Goal: Information Seeking & Learning: Learn about a topic

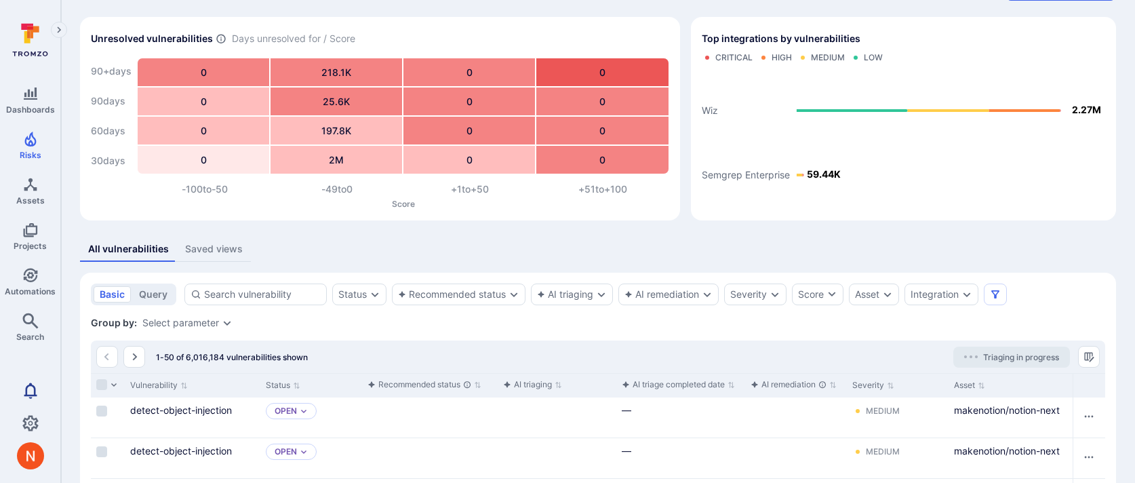
scroll to position [35, 0]
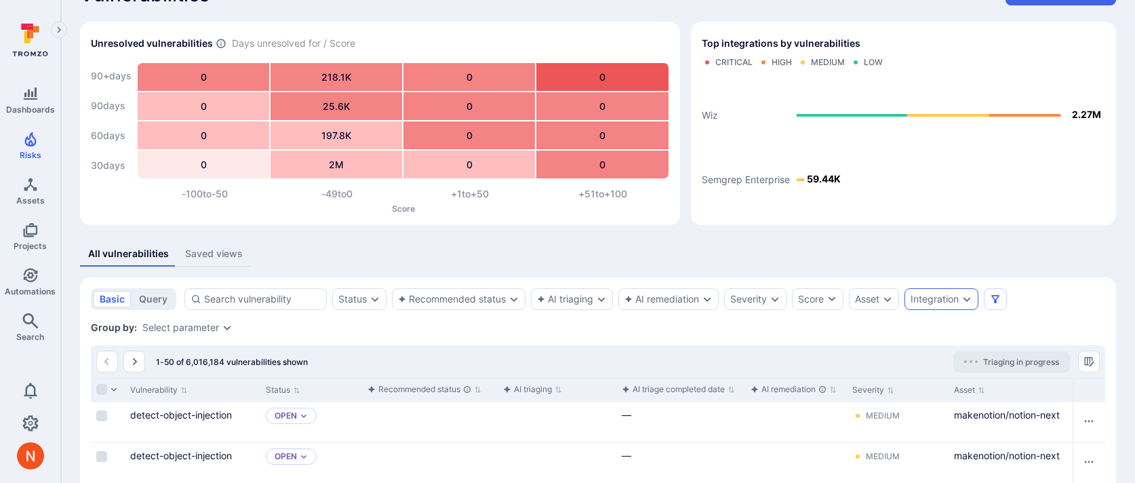
click at [923, 304] on div "Integration" at bounding box center [934, 298] width 48 height 11
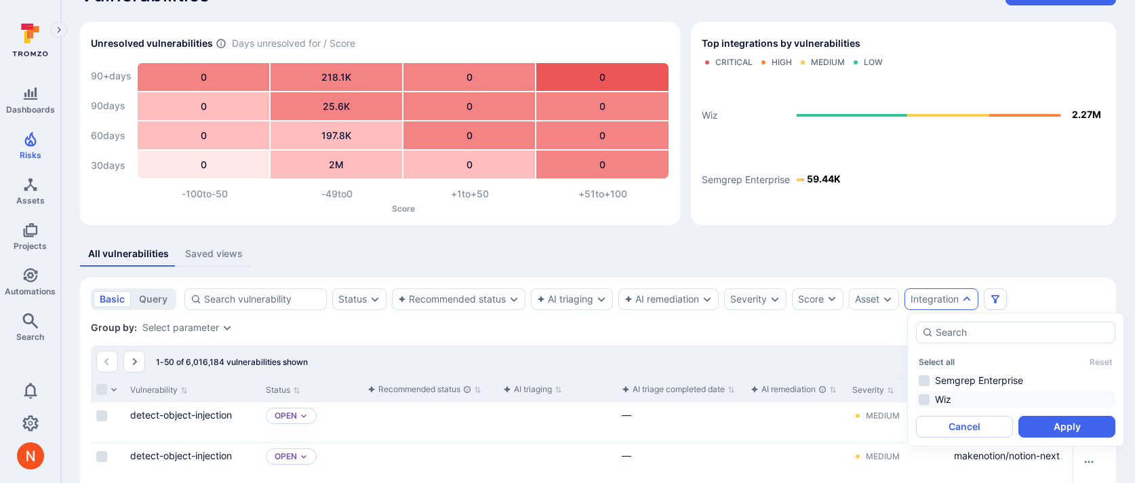
click at [925, 397] on li "Wiz" at bounding box center [1015, 399] width 199 height 16
click at [1053, 423] on button "Apply" at bounding box center [1066, 426] width 97 height 22
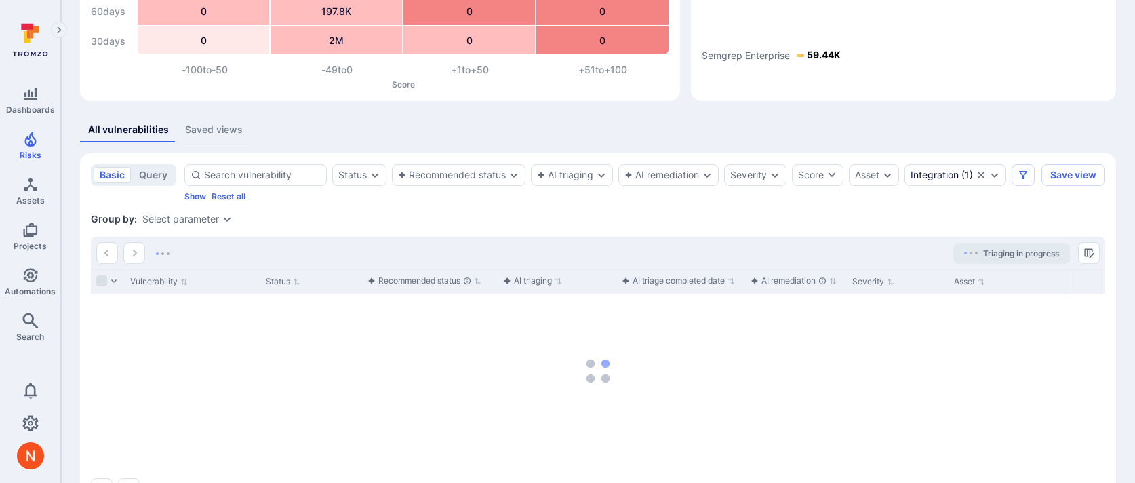
scroll to position [218, 0]
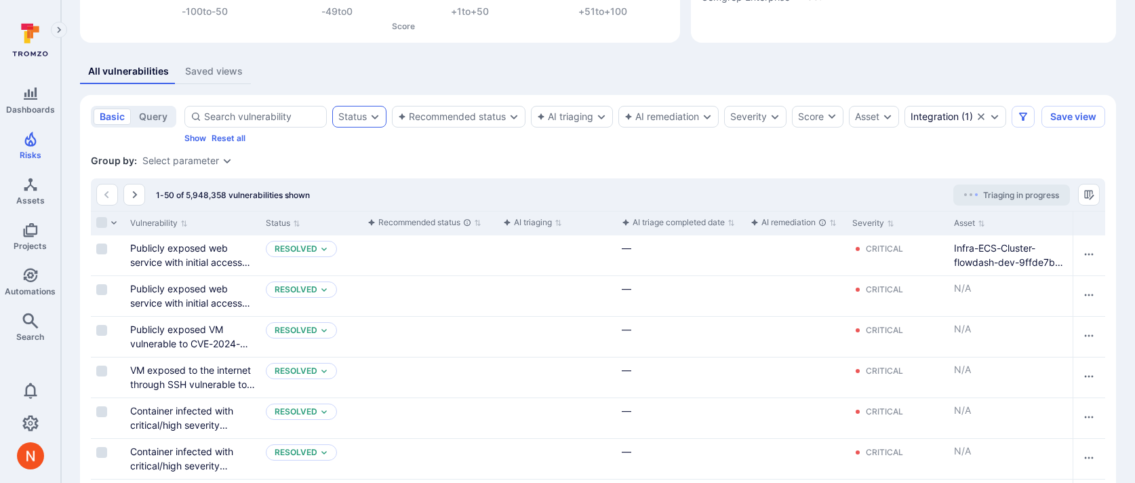
click at [352, 120] on div "Status" at bounding box center [352, 116] width 28 height 11
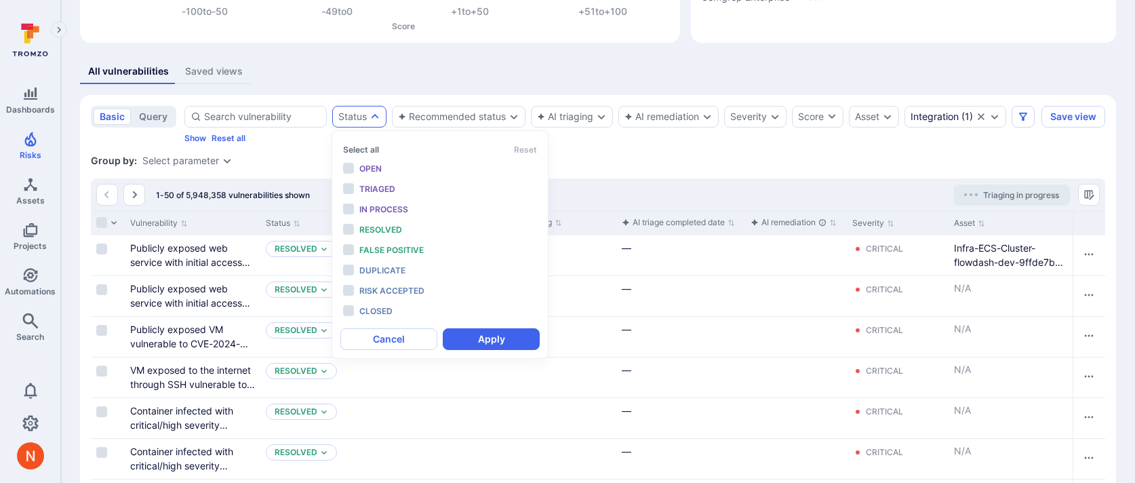
scroll to position [11, 0]
click at [386, 164] on div "Open" at bounding box center [415, 168] width 112 height 15
click at [383, 186] on span "Triaged" at bounding box center [377, 189] width 36 height 10
click at [384, 209] on span "In process" at bounding box center [383, 209] width 49 height 10
click at [504, 336] on button "Apply" at bounding box center [491, 339] width 97 height 22
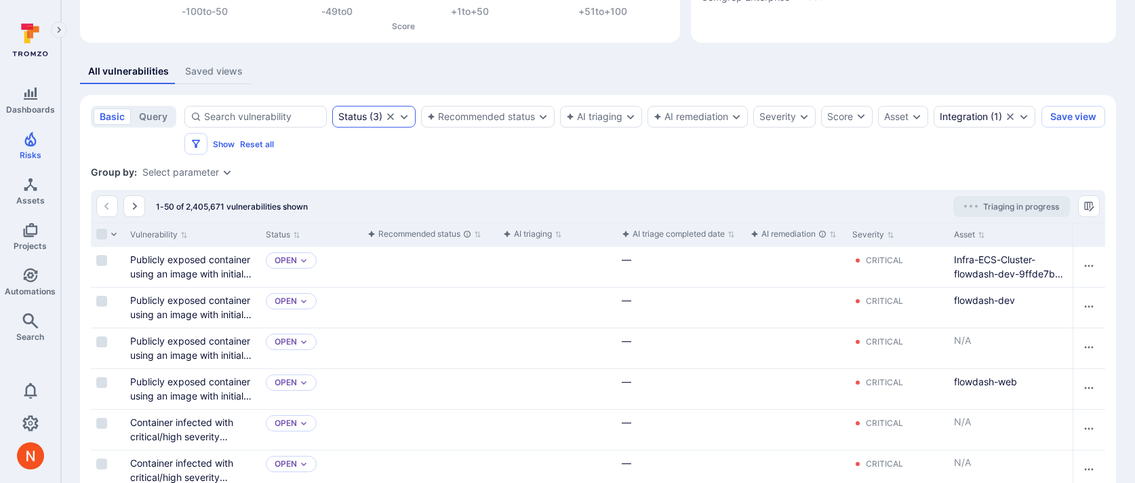
click at [391, 118] on icon "Clear selection" at bounding box center [390, 116] width 11 height 11
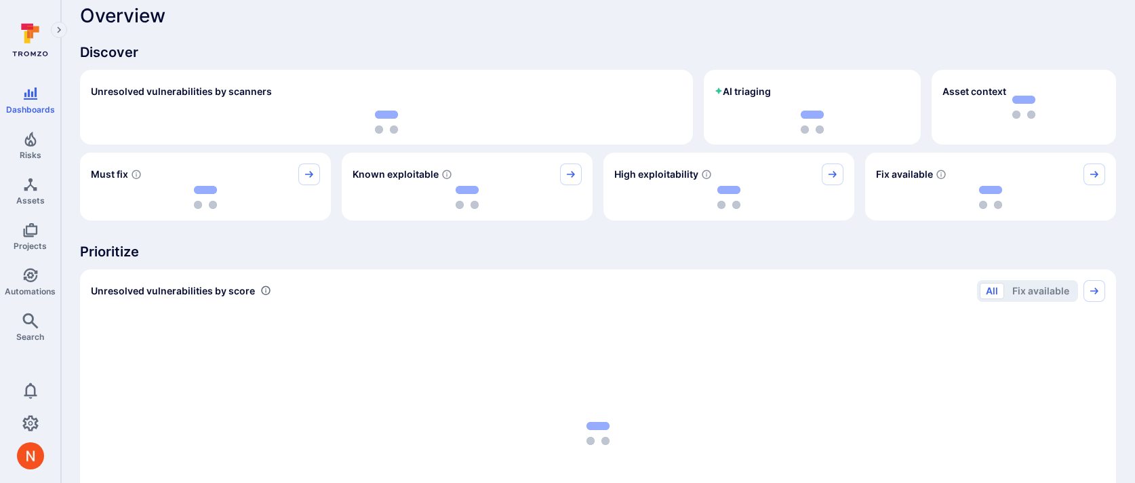
scroll to position [18, 0]
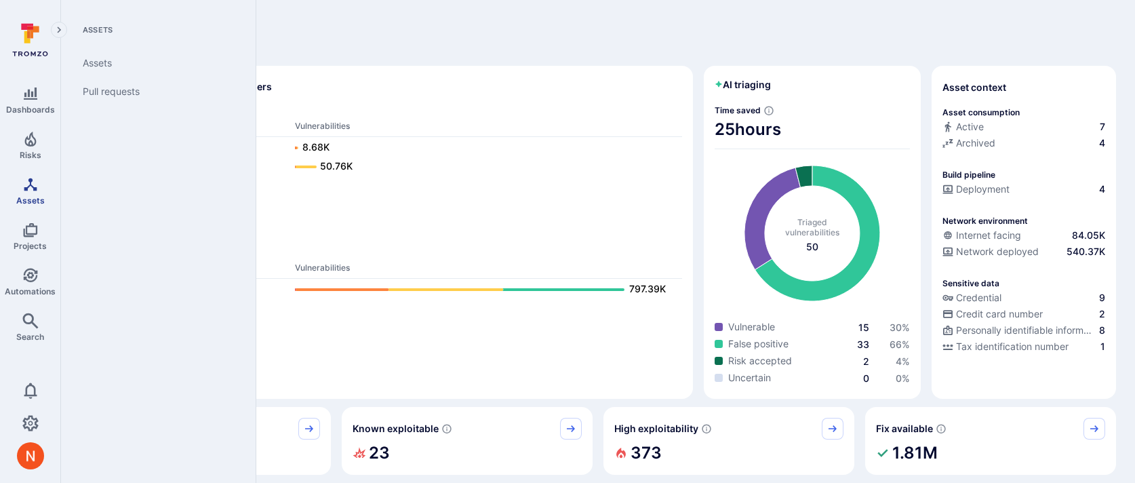
click at [31, 189] on icon "Assets" at bounding box center [30, 184] width 16 height 16
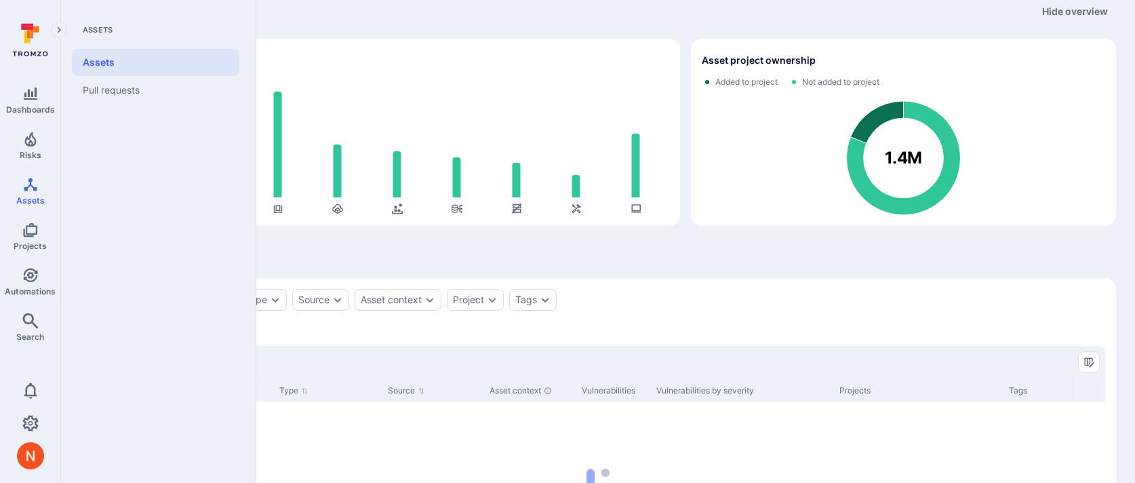
scroll to position [68, 0]
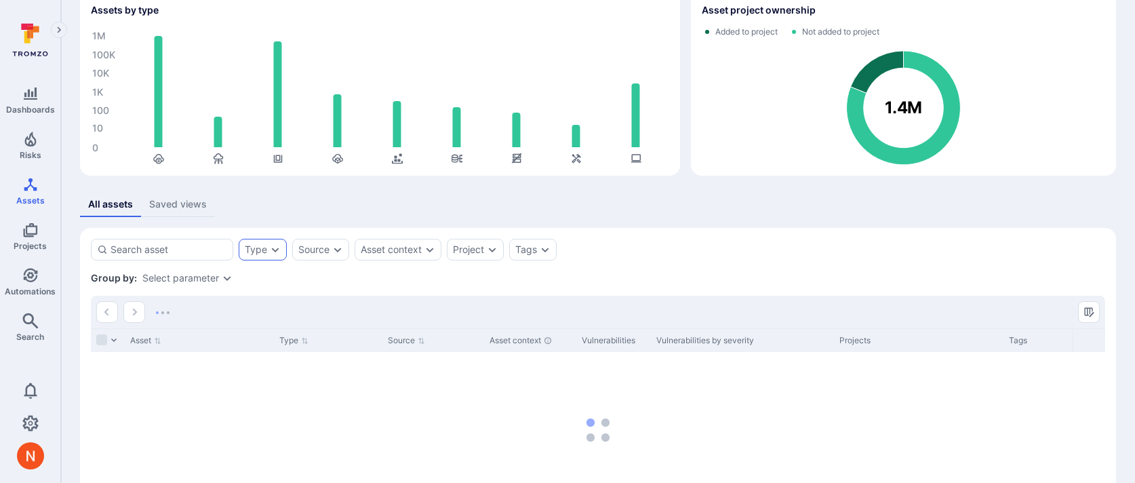
click at [271, 244] on icon "Expand dropdown" at bounding box center [275, 249] width 11 height 11
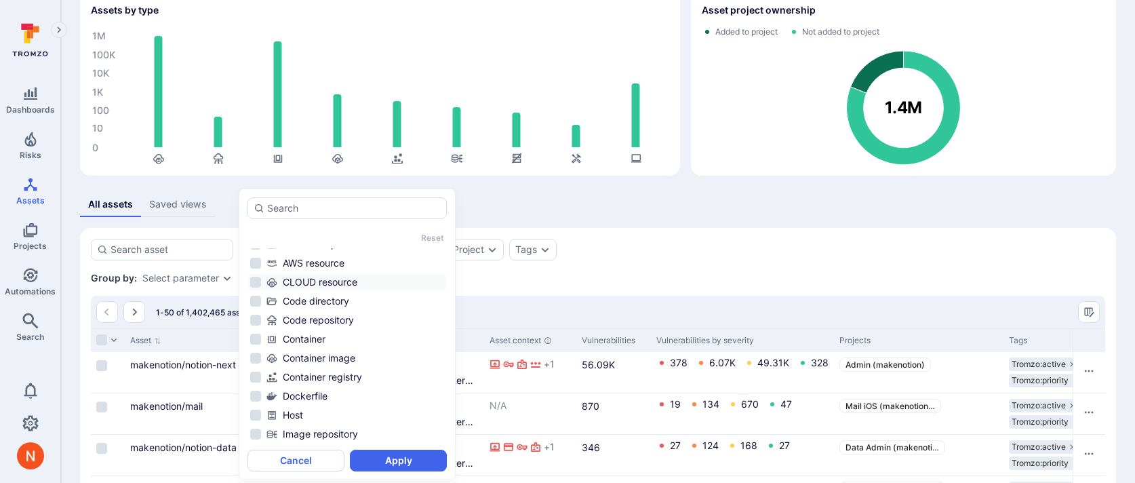
scroll to position [54, 0]
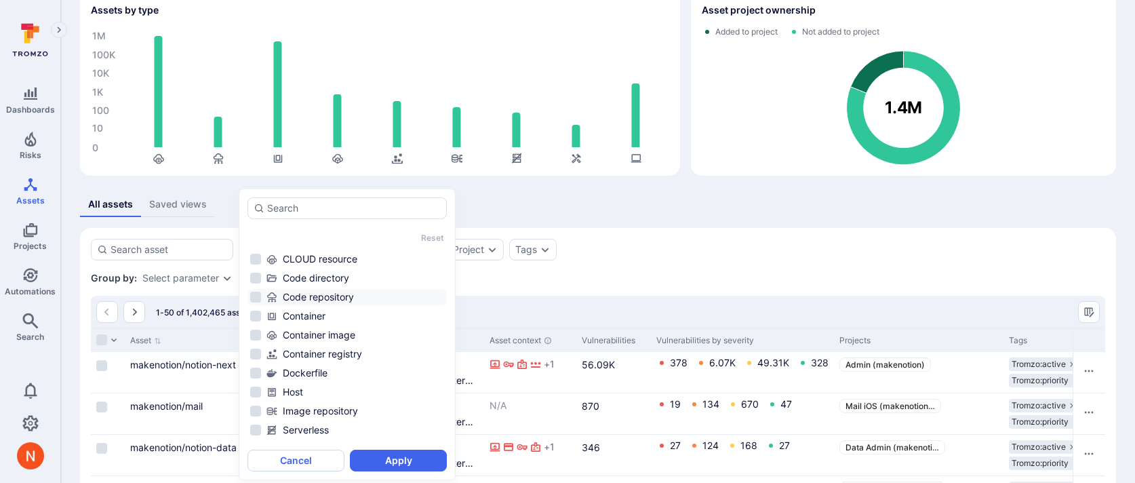
click at [313, 301] on div "Code repository" at bounding box center [355, 297] width 178 height 14
click at [386, 461] on button "Apply" at bounding box center [398, 460] width 97 height 22
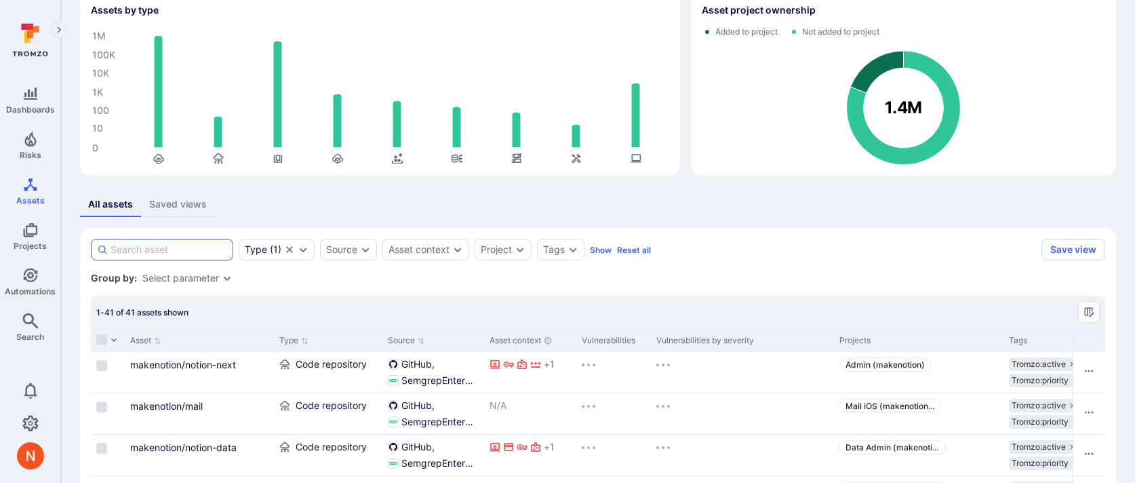
click at [201, 249] on input at bounding box center [168, 250] width 117 height 14
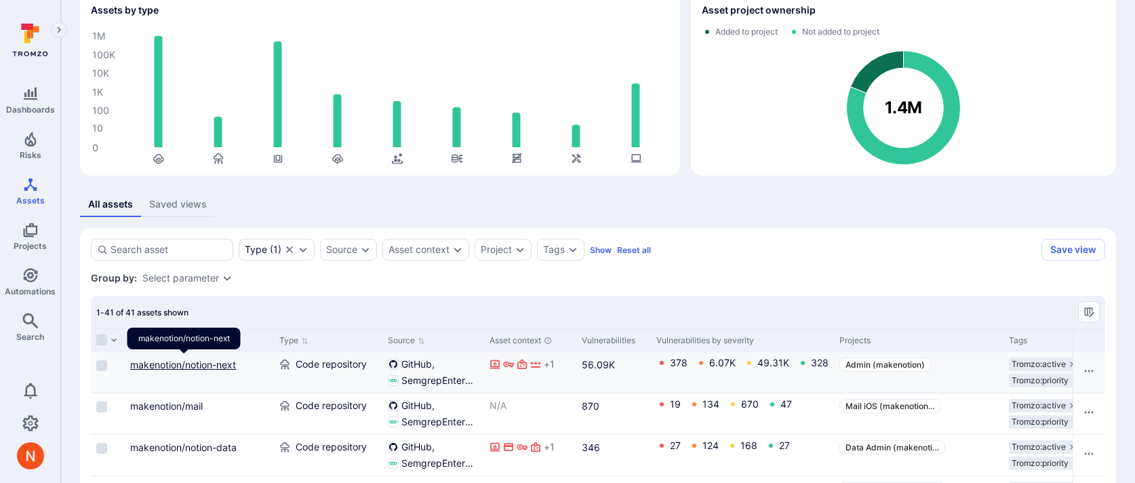
click at [192, 361] on link "makenotion/notion-next" at bounding box center [183, 365] width 106 height 12
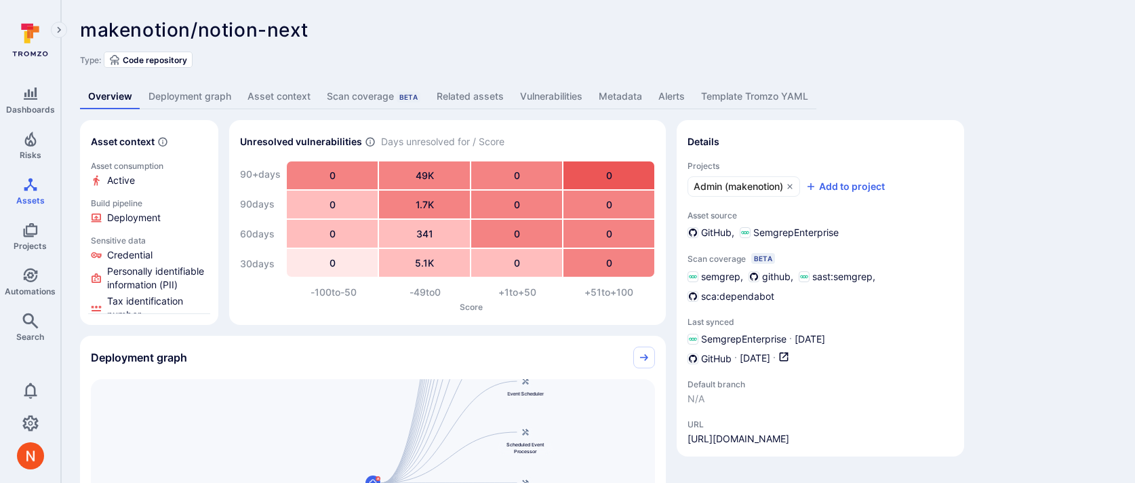
click at [208, 101] on link "Deployment graph" at bounding box center [189, 96] width 99 height 25
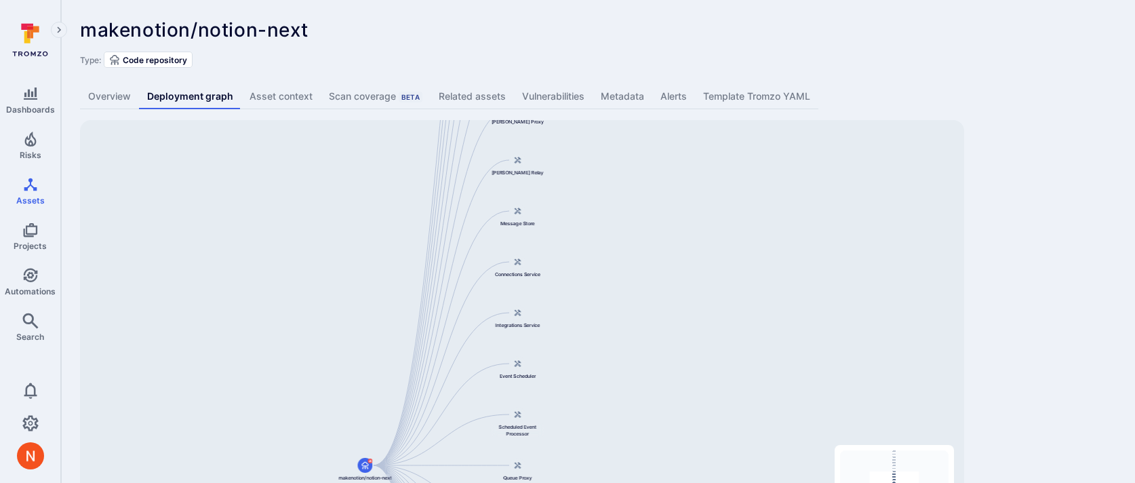
drag, startPoint x: 412, startPoint y: 247, endPoint x: 331, endPoint y: 383, distance: 158.7
click at [331, 383] on div "Main Server makenotion/notion-next Public API Server Message Processor Front We…" at bounding box center [522, 333] width 884 height 427
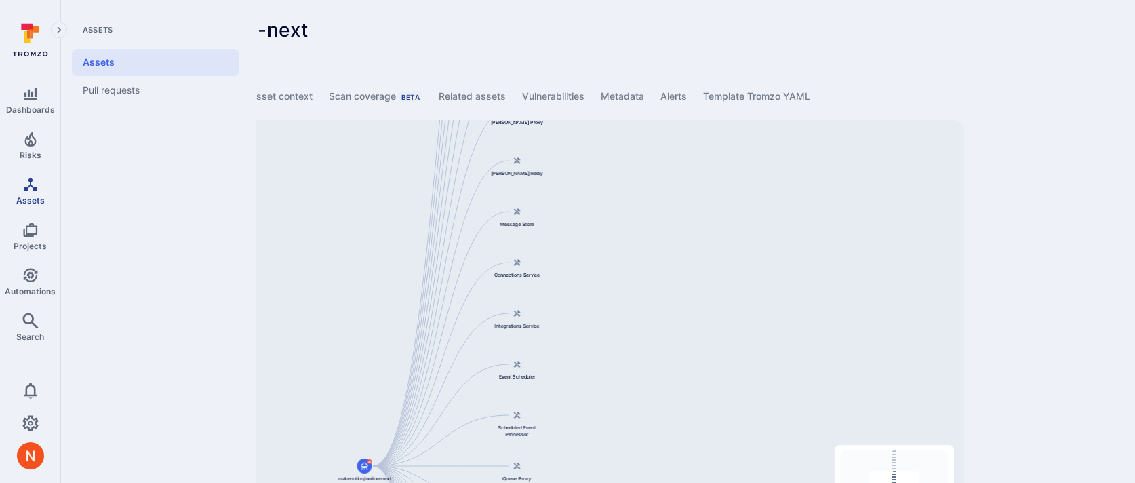
click at [35, 196] on span "Assets" at bounding box center [30, 200] width 28 height 10
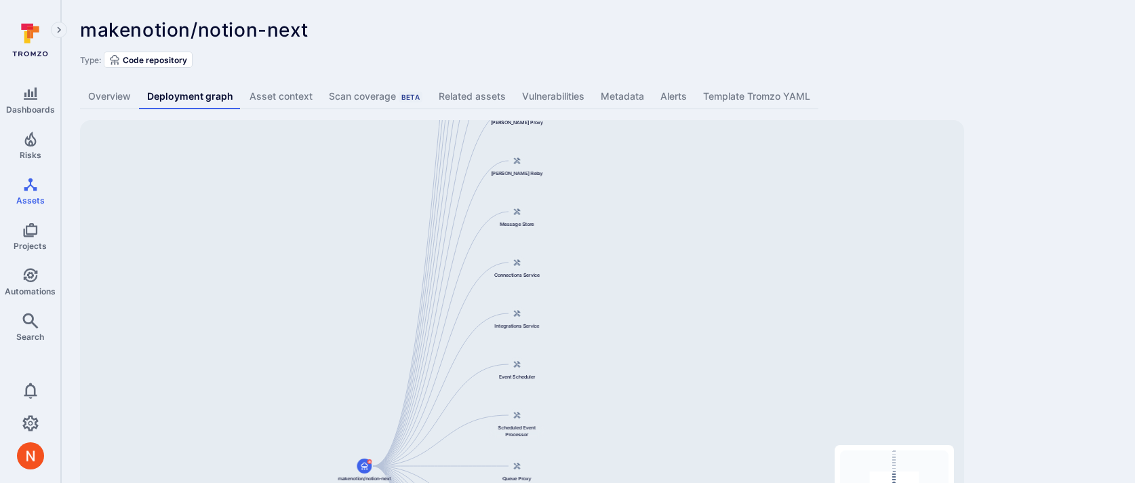
click at [873, 52] on div "Type: Code repository" at bounding box center [598, 60] width 1036 height 16
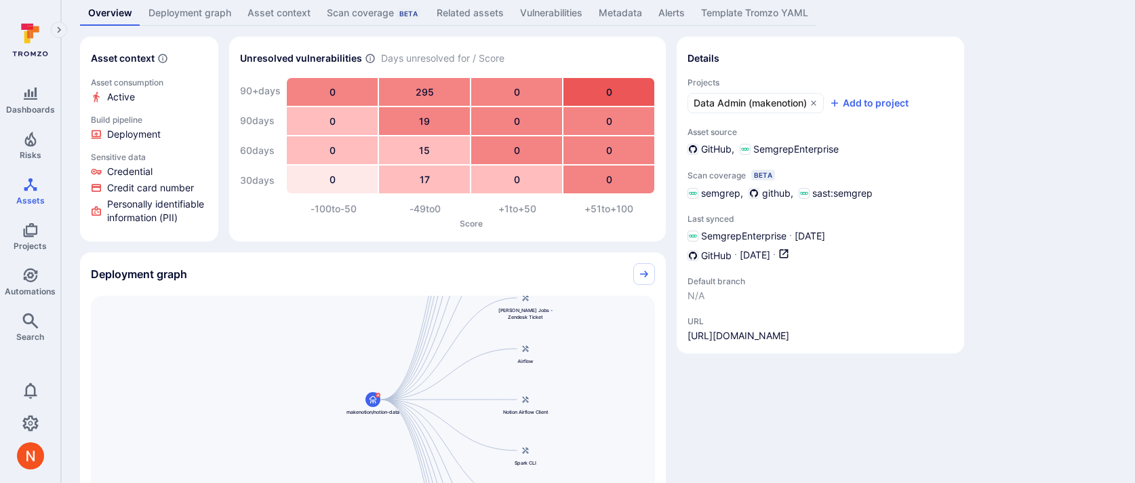
scroll to position [35, 0]
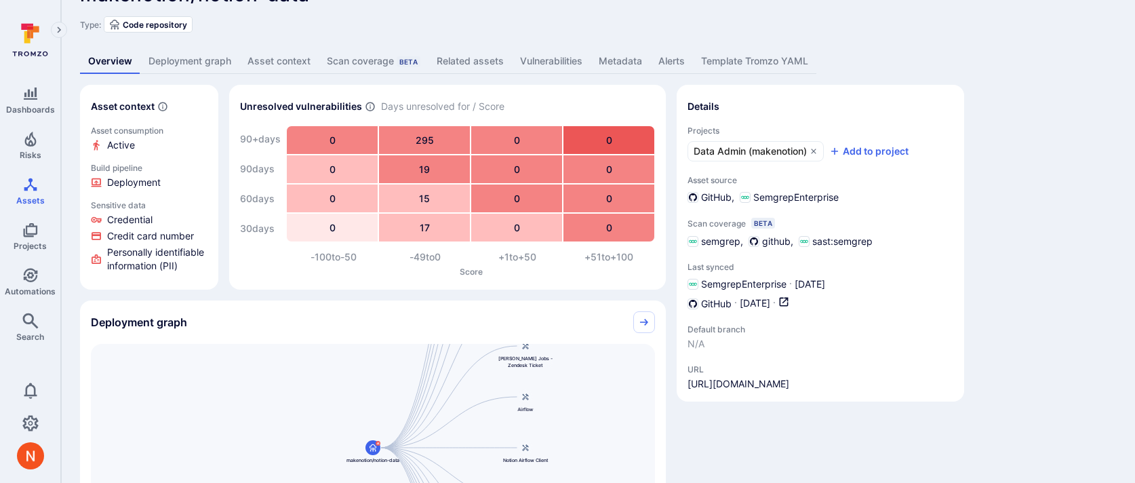
click at [201, 59] on link "Deployment graph" at bounding box center [189, 61] width 99 height 25
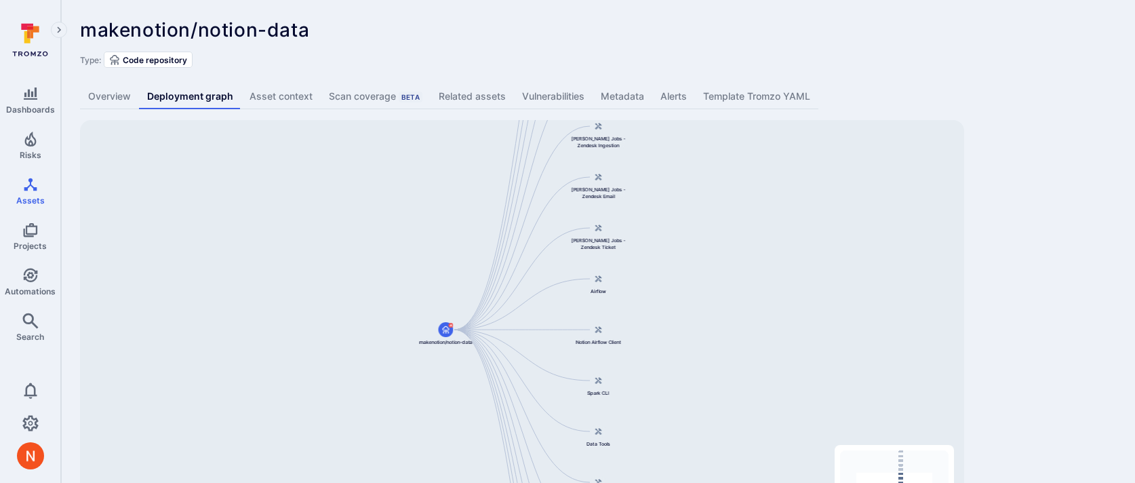
click at [1032, 138] on div "makenotion/notion-data ... Show more Type: Code repository Overview Deployment …" at bounding box center [598, 283] width 1074 height 566
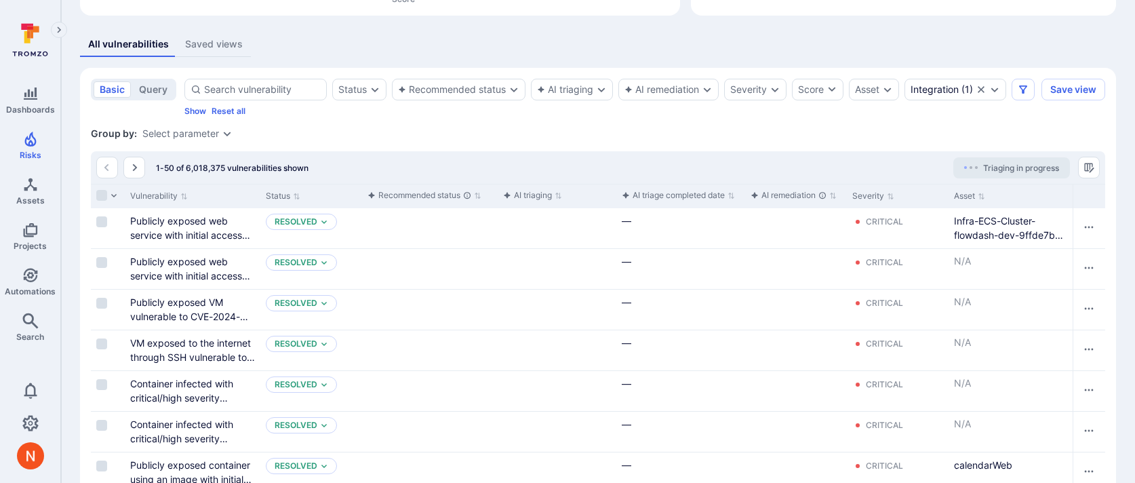
scroll to position [246, 0]
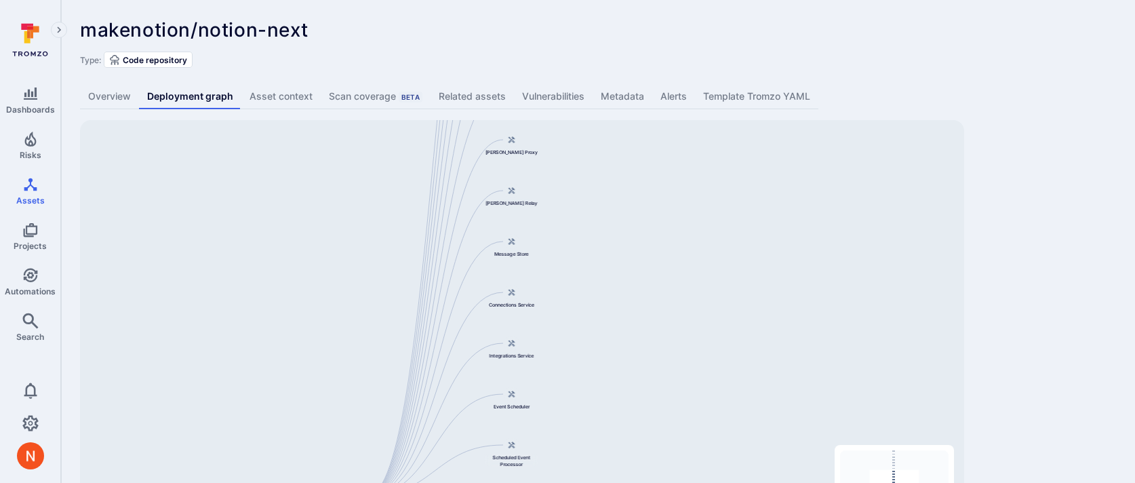
drag, startPoint x: 665, startPoint y: 209, endPoint x: 596, endPoint y: 420, distance: 221.8
click at [594, 419] on div "Main Server makenotion/notion-next Public API Server Message Processor Front We…" at bounding box center [522, 333] width 884 height 427
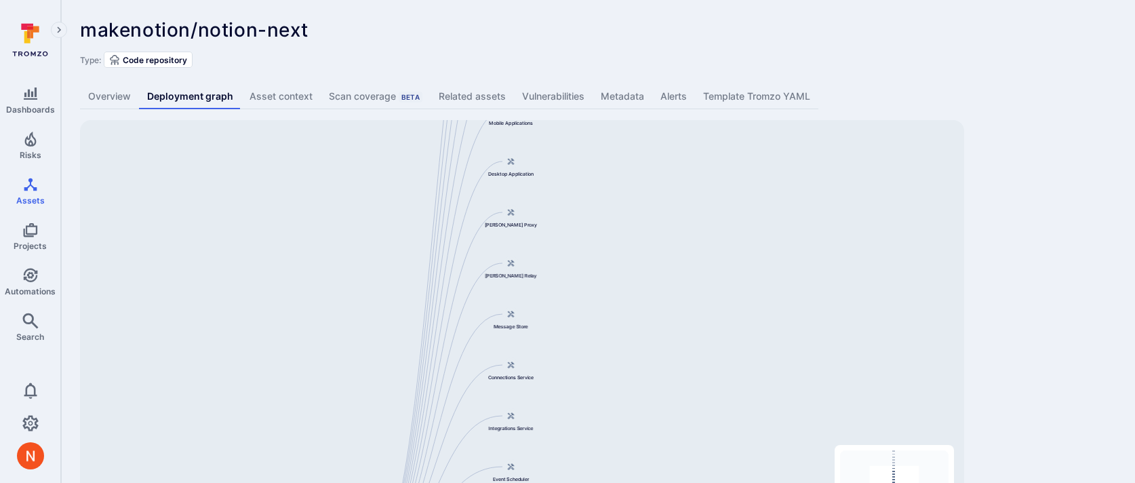
drag, startPoint x: 607, startPoint y: 315, endPoint x: 584, endPoint y: 458, distance: 144.3
click at [582, 456] on div "Main Server makenotion/notion-next Public API Server Message Processor Front We…" at bounding box center [522, 333] width 884 height 427
drag, startPoint x: 606, startPoint y: 348, endPoint x: 634, endPoint y: 113, distance: 236.2
click at [634, 119] on div "makenotion/notion-next ... Show more Type: Code repository Overview Deployment …" at bounding box center [598, 283] width 1074 height 566
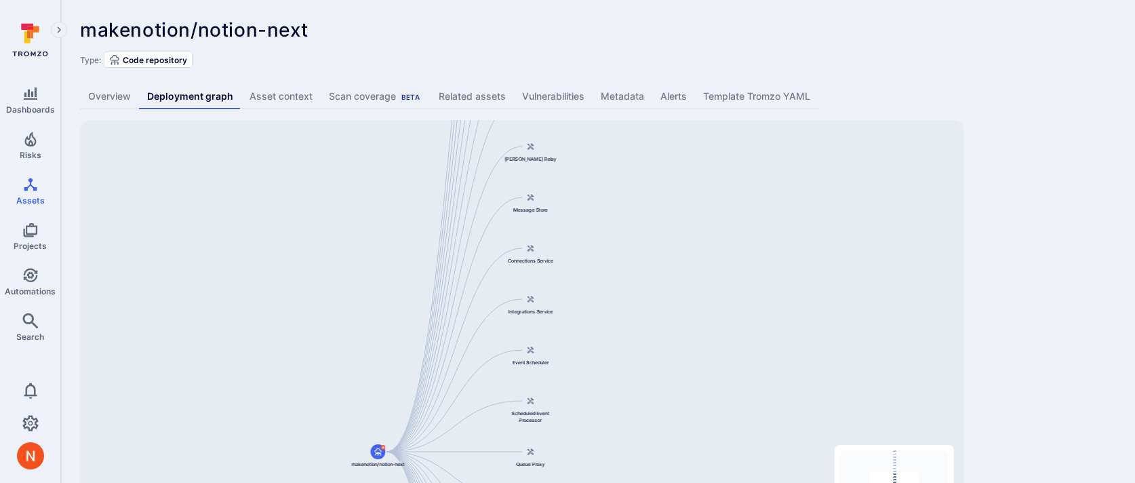
drag, startPoint x: 634, startPoint y: 113, endPoint x: 634, endPoint y: 139, distance: 25.8
click at [634, 115] on div "makenotion/notion-next ... Show more Type: Code repository Overview Deployment …" at bounding box center [598, 283] width 1074 height 566
drag, startPoint x: 634, startPoint y: 148, endPoint x: 634, endPoint y: 102, distance: 46.8
click at [634, 104] on div "makenotion/notion-next ... Show more Type: Code repository Overview Deployment …" at bounding box center [598, 283] width 1074 height 566
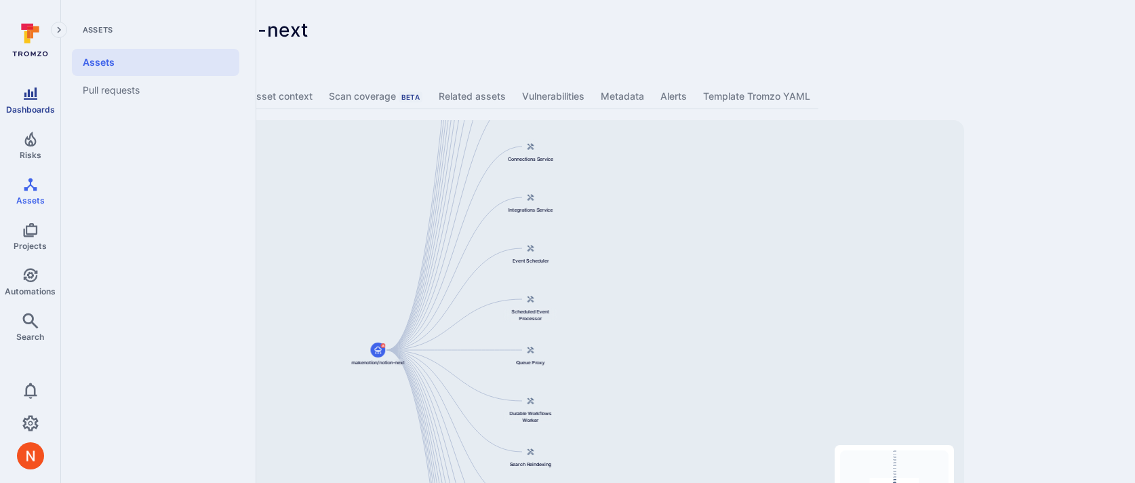
click at [28, 107] on span "Dashboards" at bounding box center [30, 109] width 49 height 10
